Goal: Information Seeking & Learning: Learn about a topic

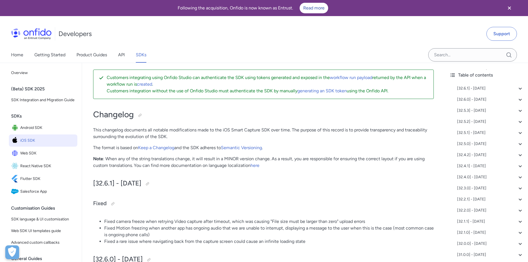
click at [253, 34] on div "Developers Support" at bounding box center [264, 34] width 528 height 27
click at [512, 9] on icon "Close banner" at bounding box center [509, 8] width 7 height 7
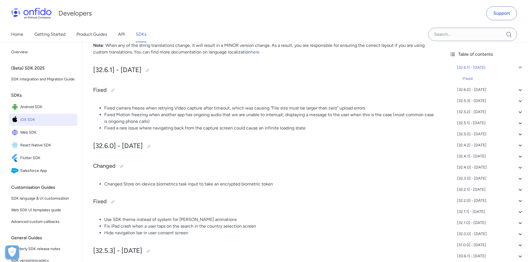
scroll to position [83, 0]
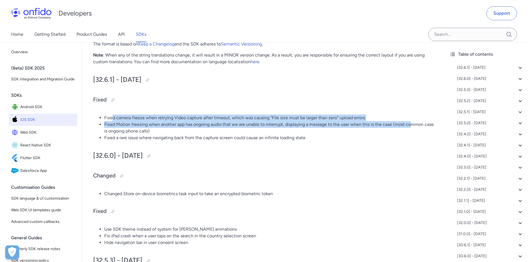
drag, startPoint x: 129, startPoint y: 117, endPoint x: 413, endPoint y: 128, distance: 283.9
click at [413, 128] on ul "Fixed camera freeze when retrying Video capture after timeout, which was causin…" at bounding box center [263, 128] width 341 height 27
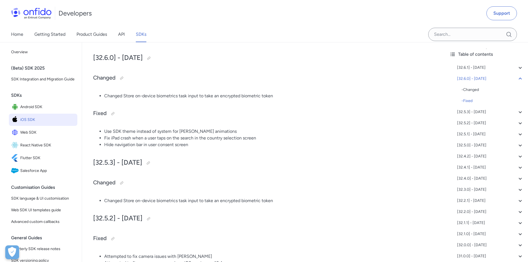
scroll to position [111, 0]
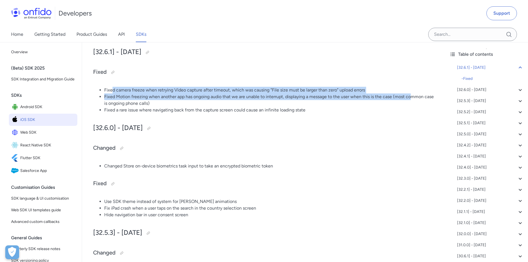
click at [114, 91] on li "Fixed camera freeze when retrying Video capture after timeout, which was causin…" at bounding box center [269, 90] width 330 height 7
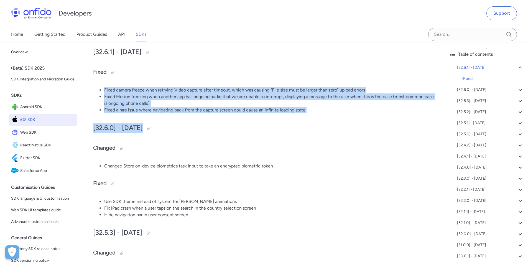
drag, startPoint x: 104, startPoint y: 91, endPoint x: 411, endPoint y: 119, distance: 308.0
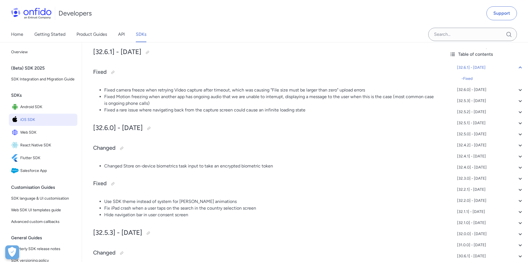
click at [233, 12] on div "Developers Support" at bounding box center [264, 13] width 528 height 27
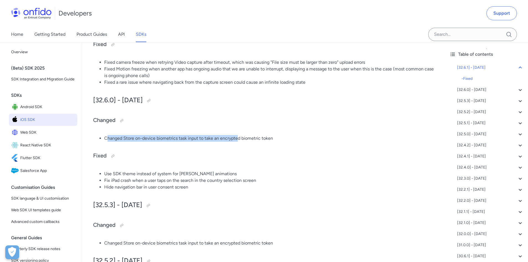
drag, startPoint x: 107, startPoint y: 138, endPoint x: 239, endPoint y: 136, distance: 131.2
click at [239, 136] on li "Changed Store on-device biometrics task input to take an encrypted biometric to…" at bounding box center [269, 138] width 330 height 7
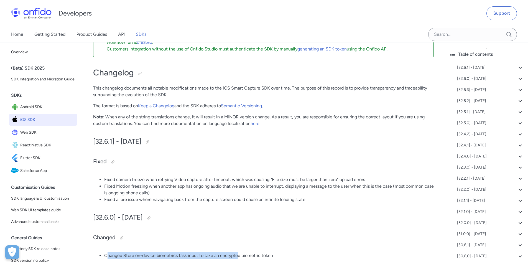
scroll to position [0, 0]
